Goal: Information Seeking & Learning: Learn about a topic

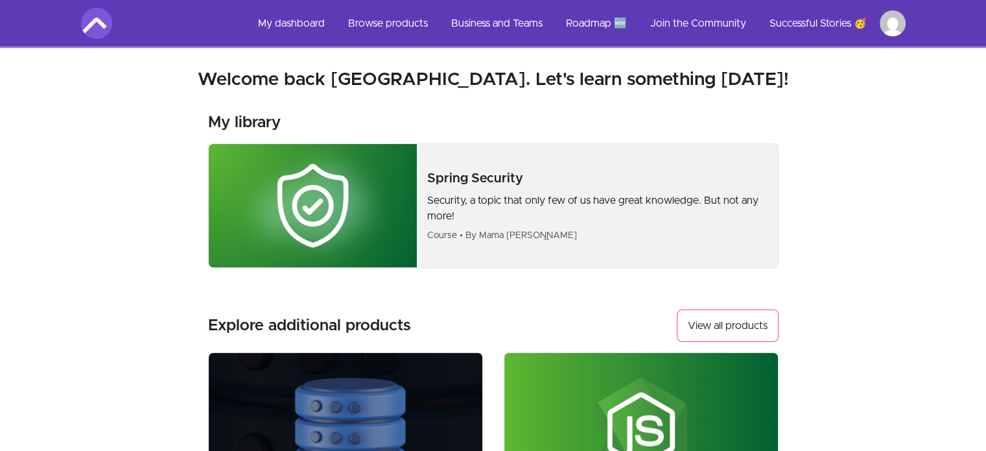
click at [540, 188] on div "Spring Security Security, a topic that only few of us have great knowledge. But…" at bounding box center [597, 205] width 340 height 73
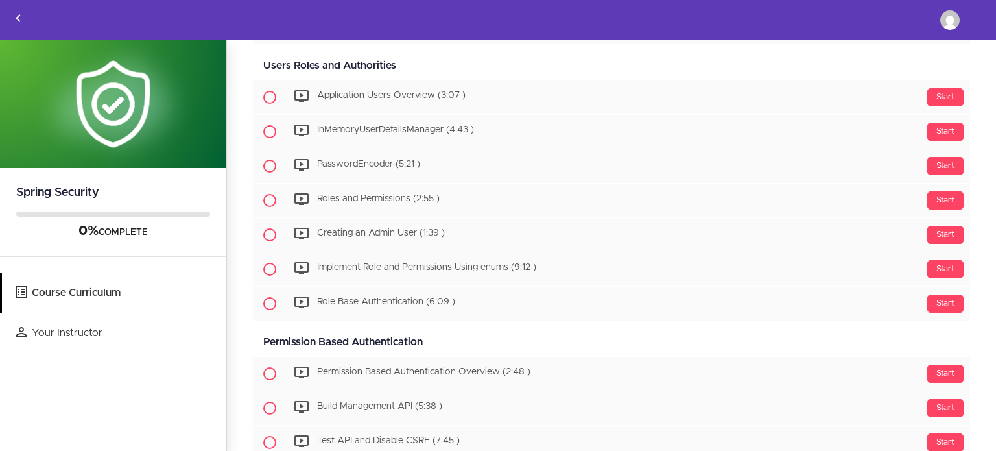
scroll to position [584, 0]
